Goal: Find specific page/section: Find specific page/section

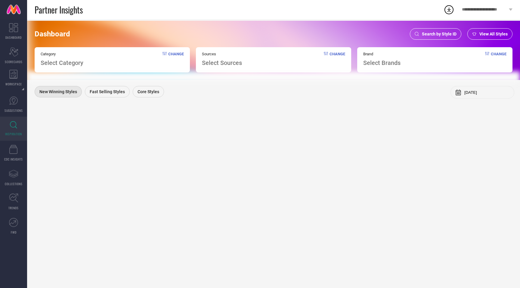
click at [440, 37] on div "Search by Style ID" at bounding box center [435, 33] width 51 height 11
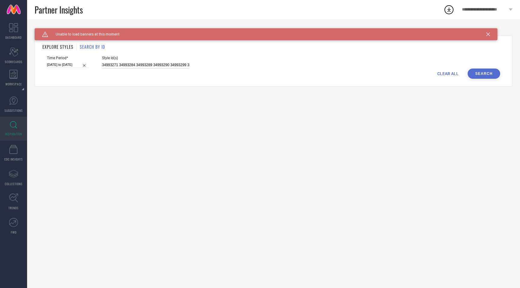
click at [149, 63] on input "34993271 34993284 34993289 34993290 34993299 34993300 34993316 34993326 3499333…" at bounding box center [145, 65] width 87 height 7
paste input "34993382"
type input "34993382"
click at [477, 75] on button "Search" at bounding box center [483, 74] width 32 height 10
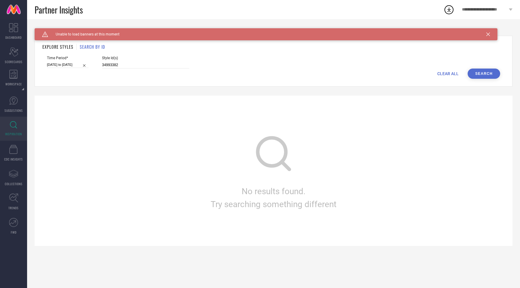
click at [54, 64] on input "[DATE] to [DATE]" at bounding box center [68, 65] width 42 height 6
select select "2"
select select "2025"
select select "3"
select select "2025"
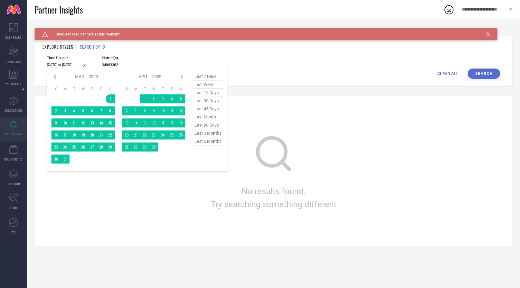
click at [212, 141] on span "last 6 months" at bounding box center [208, 141] width 30 height 8
type input "[DATE] to [DATE]"
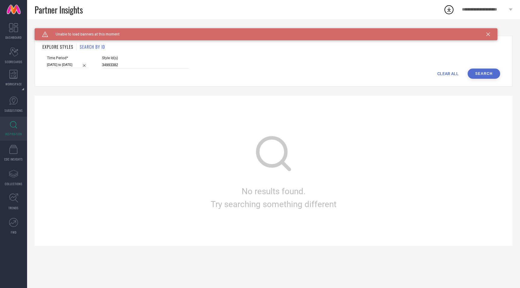
click at [489, 76] on button "Search" at bounding box center [483, 74] width 32 height 10
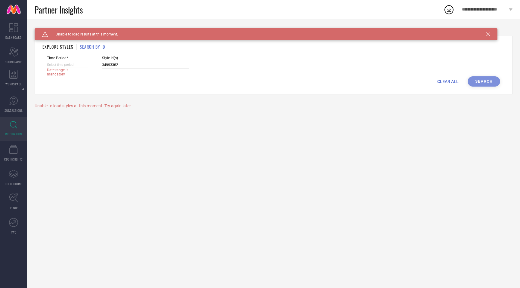
click at [62, 63] on input at bounding box center [68, 65] width 42 height 6
select select "9"
select select "2025"
select select "10"
select select "2025"
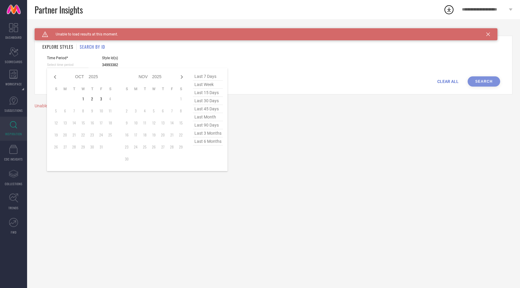
click at [213, 124] on span "last 90 days" at bounding box center [208, 125] width 30 height 8
type input "[DATE] to [DATE]"
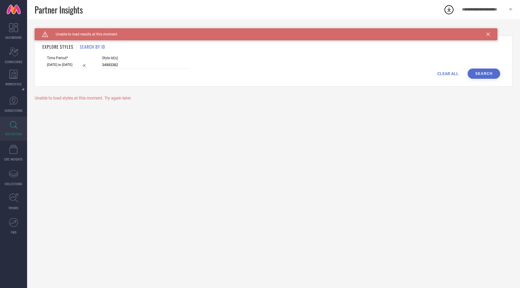
click at [477, 73] on button "Search" at bounding box center [483, 74] width 32 height 10
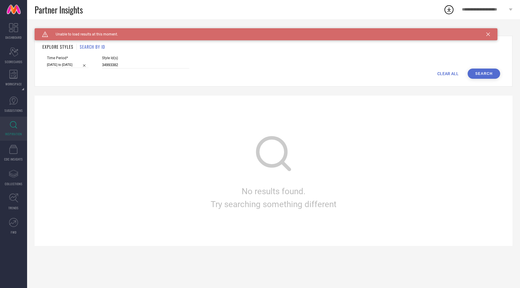
click at [489, 34] on icon at bounding box center [488, 34] width 4 height 4
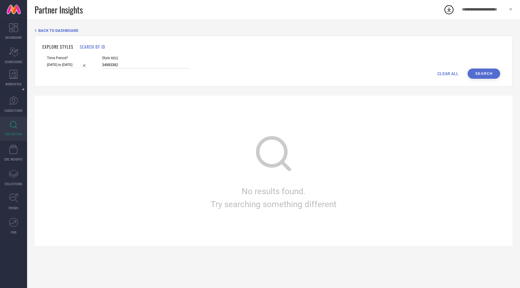
click at [102, 65] on input "34993382" at bounding box center [145, 65] width 87 height 7
click at [488, 71] on button "Search" at bounding box center [483, 74] width 32 height 10
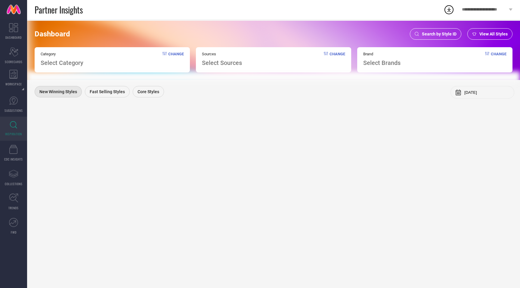
click at [444, 34] on span "Search by Style ID" at bounding box center [439, 34] width 35 height 5
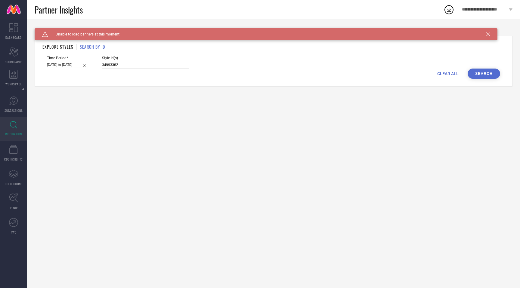
click at [489, 32] on icon at bounding box center [488, 34] width 4 height 4
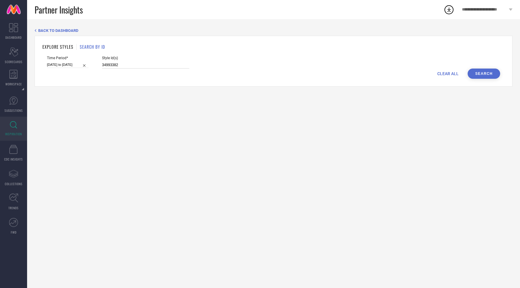
drag, startPoint x: 118, startPoint y: 63, endPoint x: 79, endPoint y: 66, distance: 39.5
click at [79, 66] on div "Time Period* 06-07-2025 to 03-10-2025 Style Id(s) 34993382" at bounding box center [273, 62] width 453 height 13
click at [488, 76] on button "Search" at bounding box center [483, 74] width 32 height 10
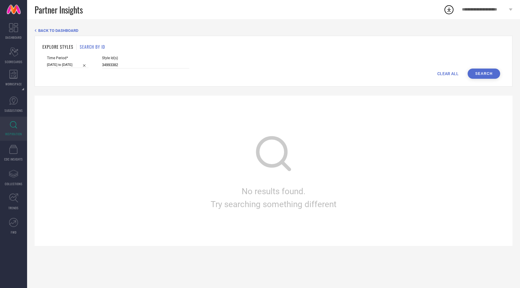
click at [68, 60] on div "Time Period* 06-07-2025 to 03-10-2025" at bounding box center [68, 62] width 42 height 13
select select "6"
select select "2025"
select select "7"
select select "2025"
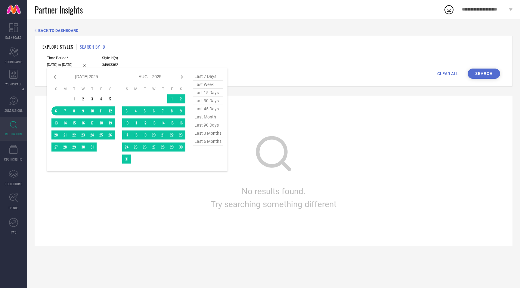
click at [66, 64] on input "[DATE] to [DATE]" at bounding box center [68, 65] width 42 height 6
click at [208, 126] on span "last 90 days" at bounding box center [208, 125] width 30 height 8
type input "[DATE] to [DATE]"
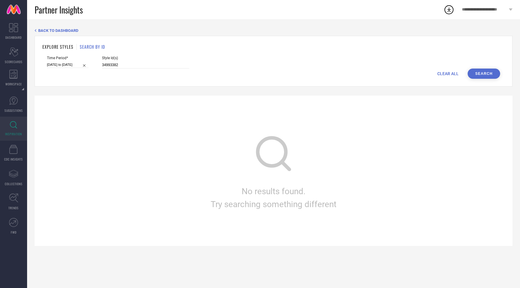
click at [490, 74] on button "Search" at bounding box center [483, 74] width 32 height 10
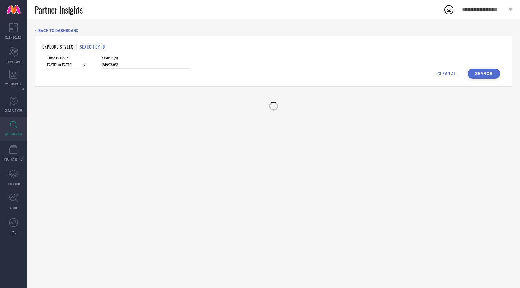
click at [490, 74] on button "Search" at bounding box center [483, 74] width 32 height 10
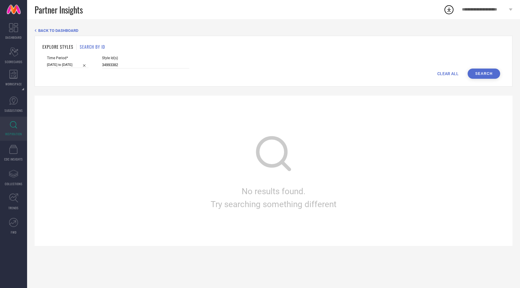
click at [490, 74] on button "Search" at bounding box center [483, 74] width 32 height 10
